Goal: Information Seeking & Learning: Learn about a topic

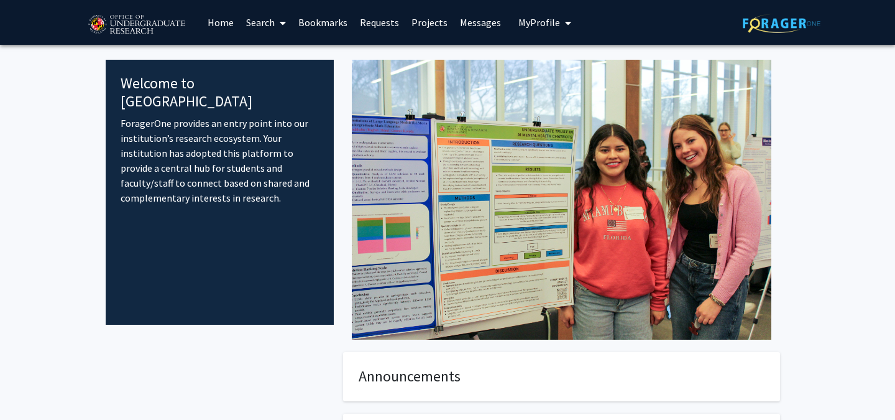
click at [275, 24] on span at bounding box center [280, 23] width 11 height 44
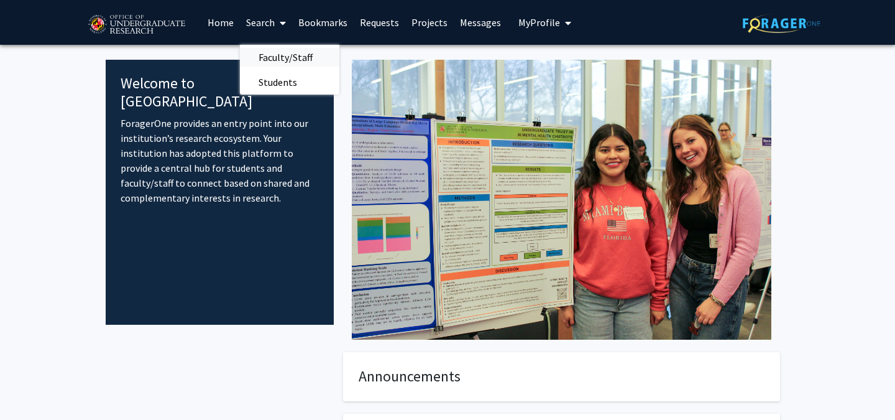
click at [282, 55] on span "Faculty/Staff" at bounding box center [285, 57] width 91 height 25
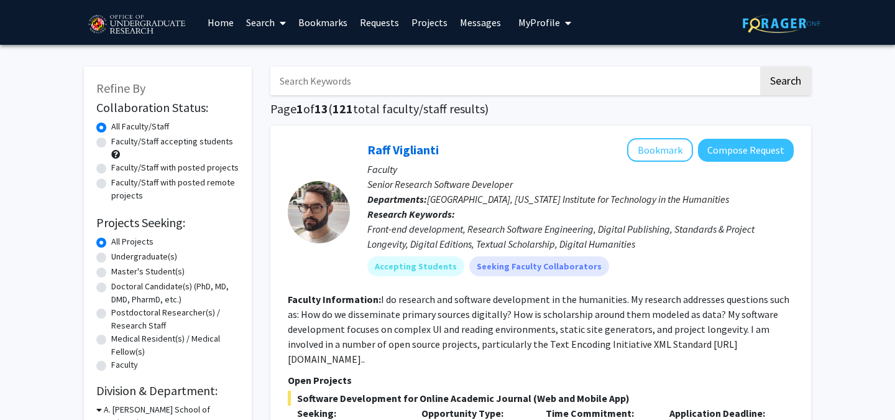
click at [167, 144] on label "Faculty/Staff accepting students" at bounding box center [172, 141] width 122 height 13
click at [119, 143] on input "Faculty/Staff accepting students" at bounding box center [115, 139] width 8 height 8
radio input "true"
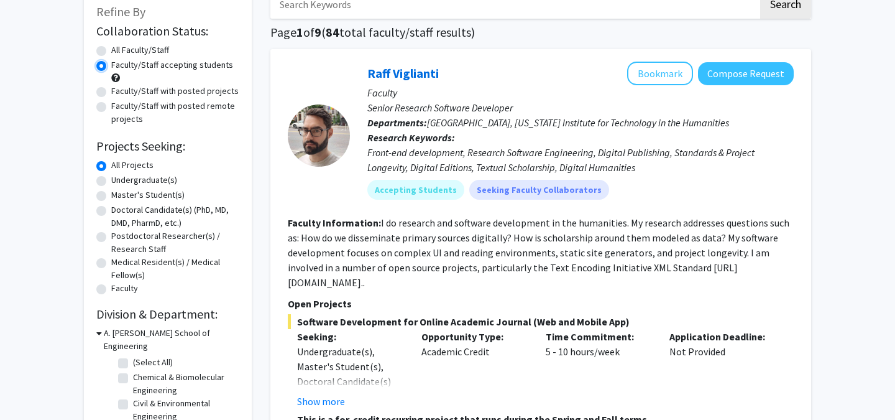
scroll to position [81, 0]
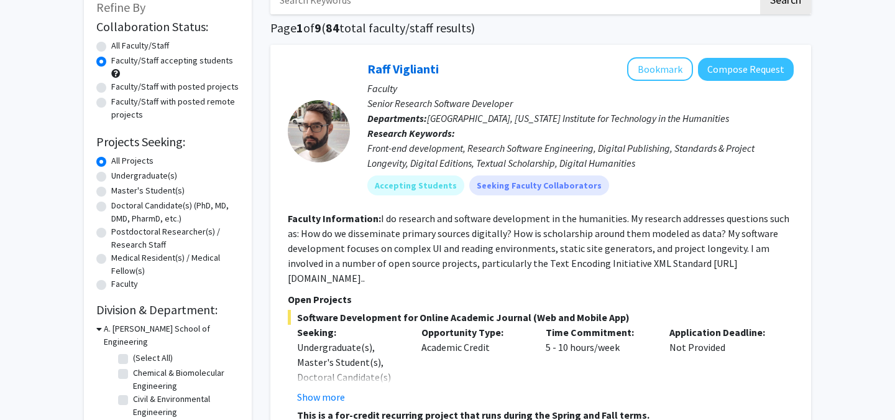
click at [164, 179] on label "Undergraduate(s)" at bounding box center [144, 175] width 66 height 13
click at [119, 177] on input "Undergraduate(s)" at bounding box center [115, 173] width 8 height 8
radio input "true"
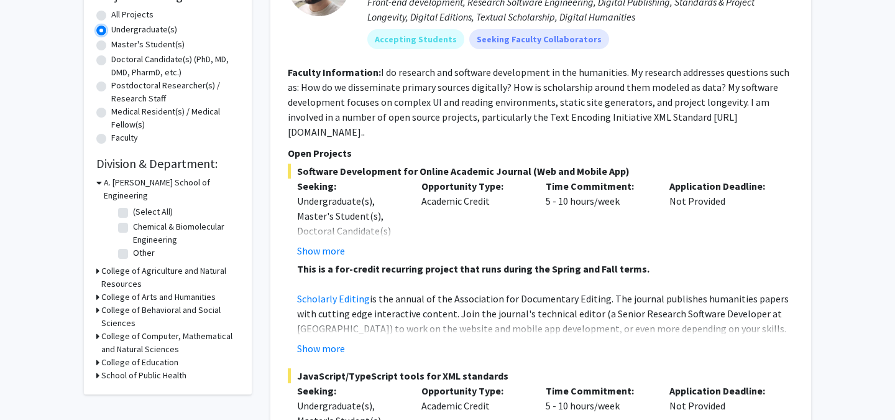
scroll to position [244, 0]
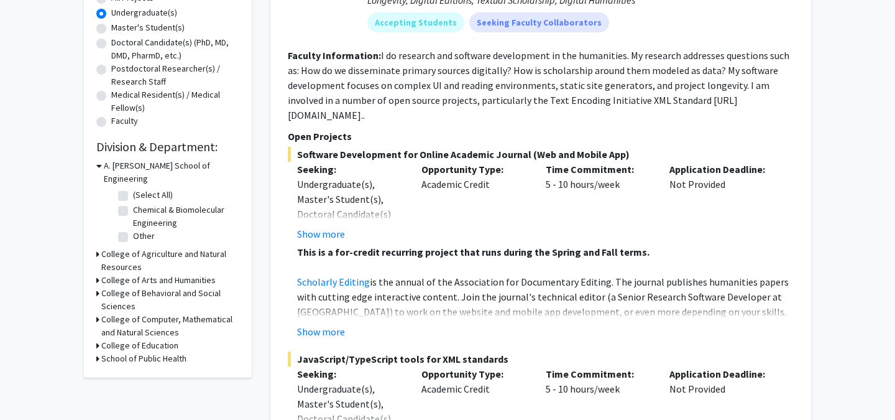
click at [166, 313] on h3 "College of Computer, Mathematical and Natural Sciences" at bounding box center [170, 326] width 138 height 26
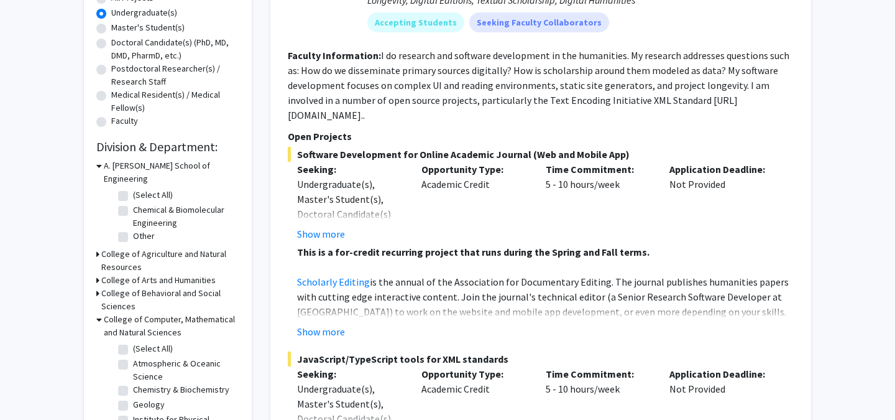
click at [146, 342] on label "(Select All)" at bounding box center [153, 348] width 40 height 13
click at [141, 342] on input "(Select All)" at bounding box center [137, 346] width 8 height 8
checkbox input "true"
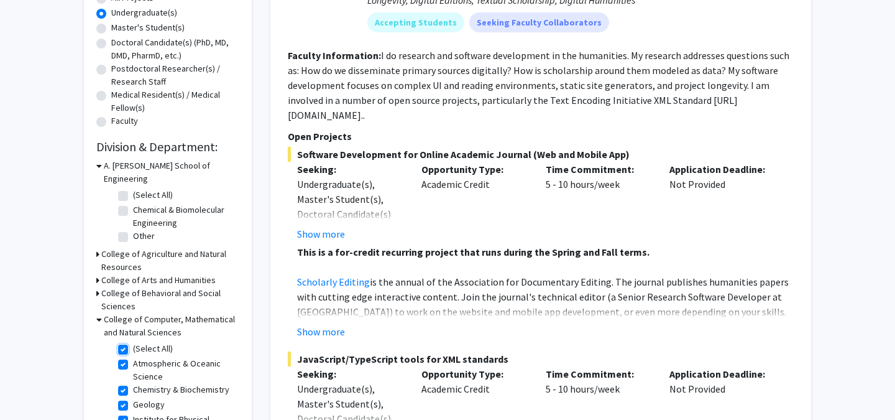
checkbox input "true"
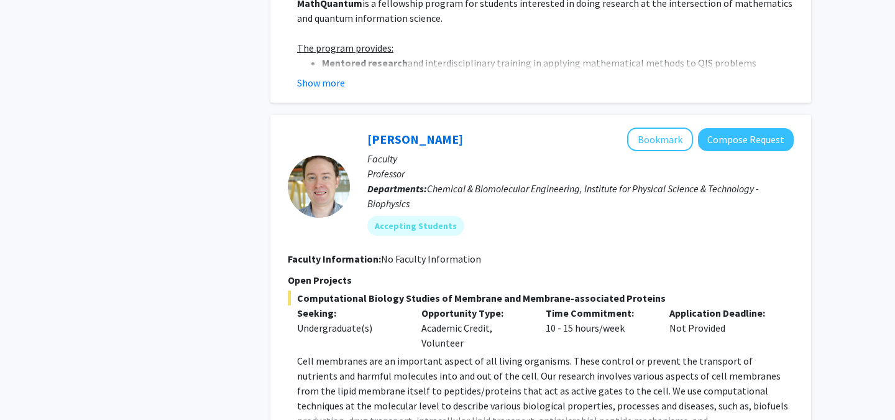
scroll to position [1190, 0]
